Goal: Task Accomplishment & Management: Understand process/instructions

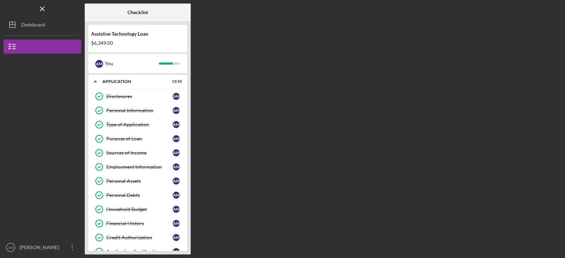
scroll to position [149, 0]
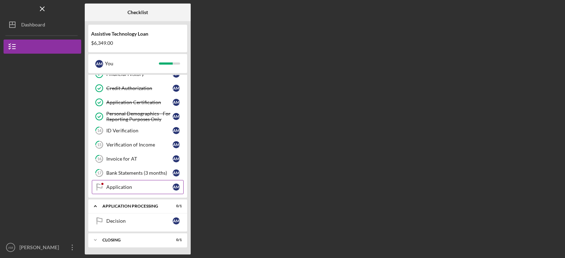
click at [136, 190] on div "Application" at bounding box center [139, 187] width 66 height 6
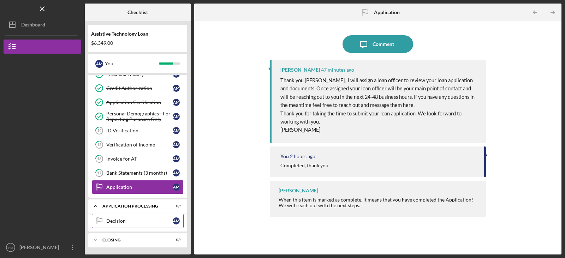
click at [124, 220] on div "Decision" at bounding box center [139, 221] width 66 height 6
